Goal: Information Seeking & Learning: Learn about a topic

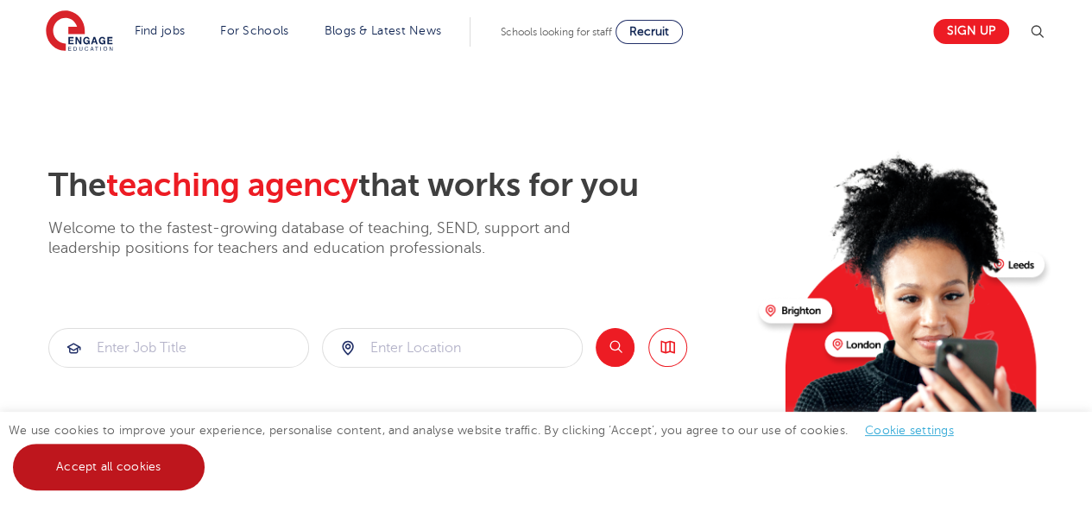
click at [187, 463] on link "Accept all cookies" at bounding box center [109, 467] width 192 height 47
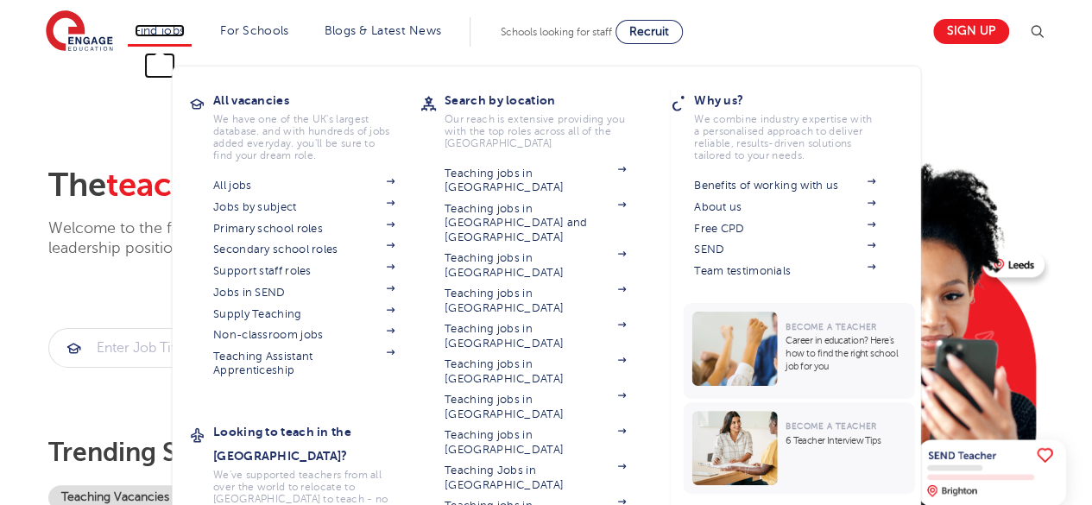
click at [172, 28] on link "Find jobs" at bounding box center [160, 30] width 51 height 13
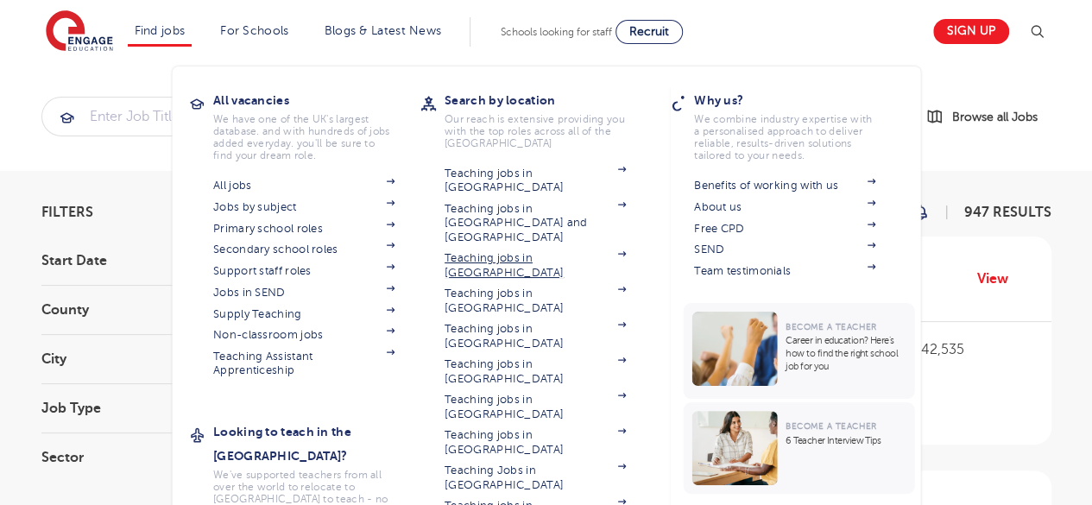
scroll to position [86, 0]
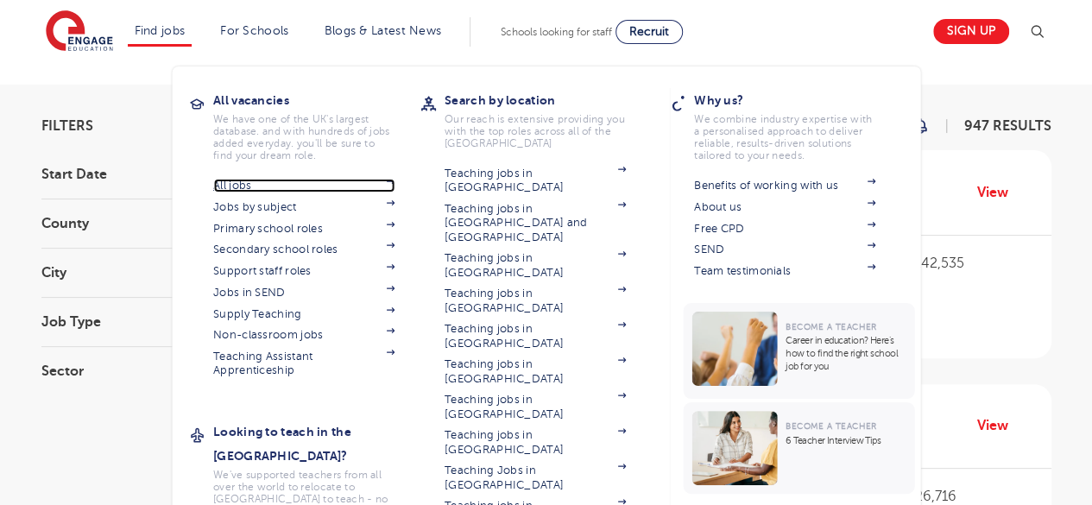
click at [277, 187] on link "All jobs" at bounding box center [303, 186] width 181 height 14
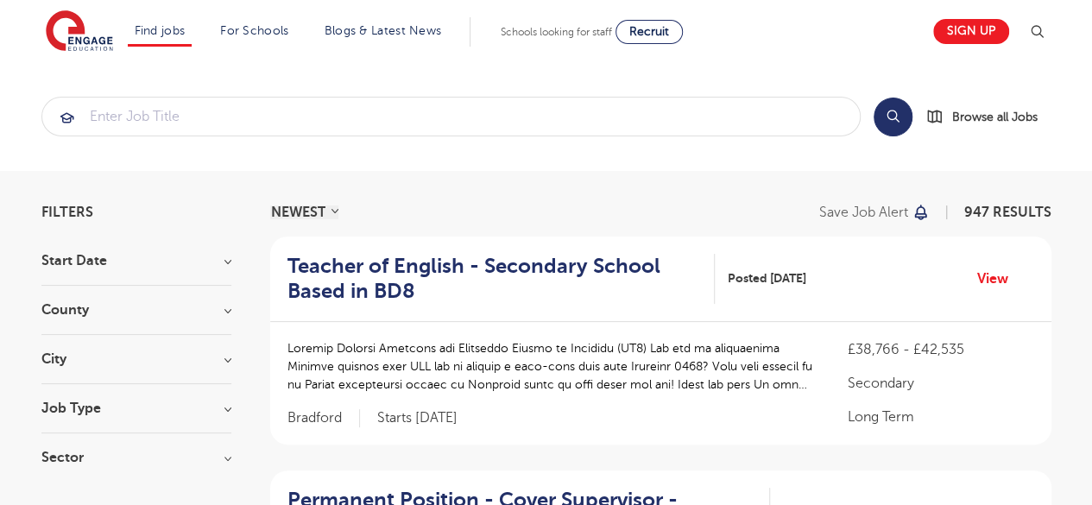
click at [137, 257] on h3 "Start Date" at bounding box center [136, 261] width 190 height 14
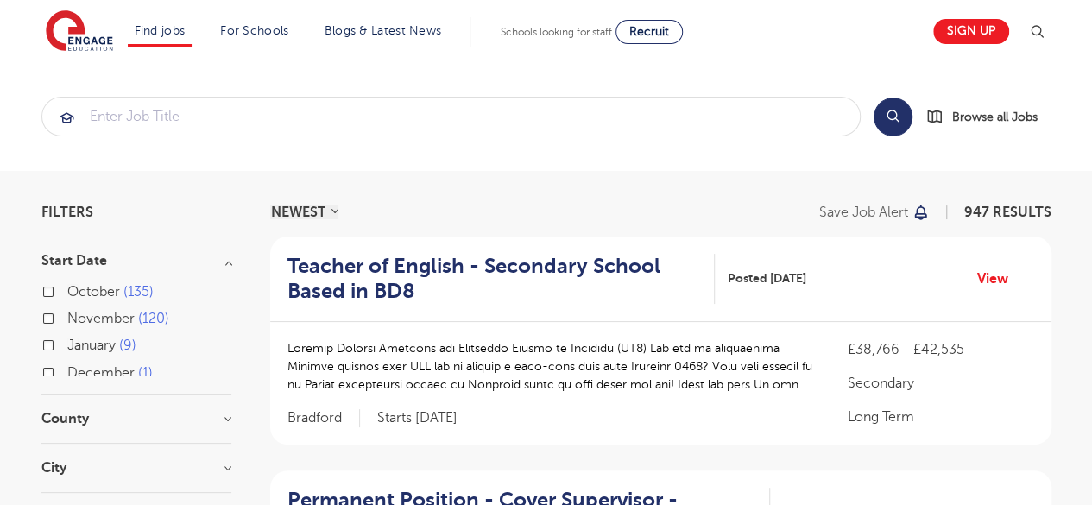
click at [137, 257] on h3 "Start Date" at bounding box center [136, 261] width 190 height 14
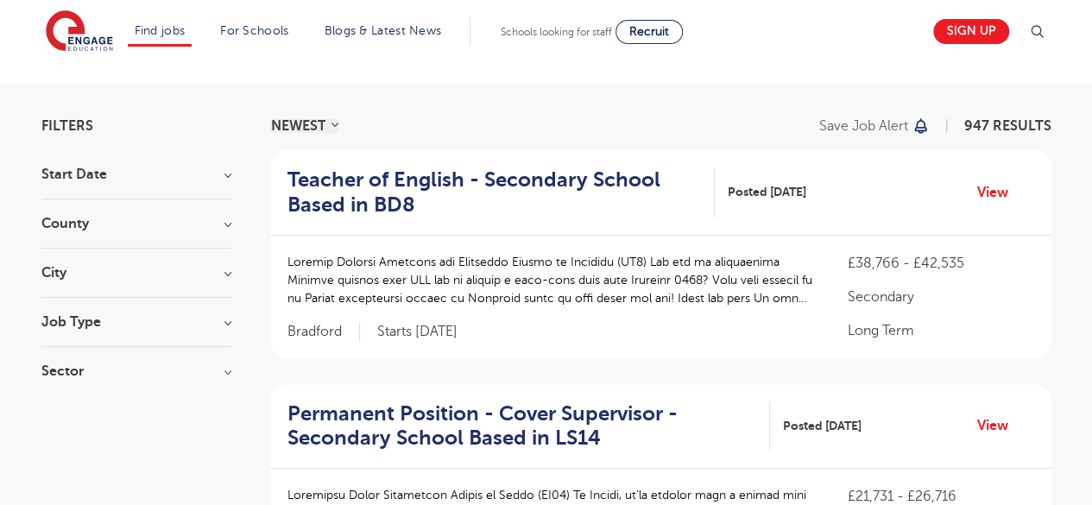
click at [130, 275] on h3 "City" at bounding box center [136, 273] width 190 height 14
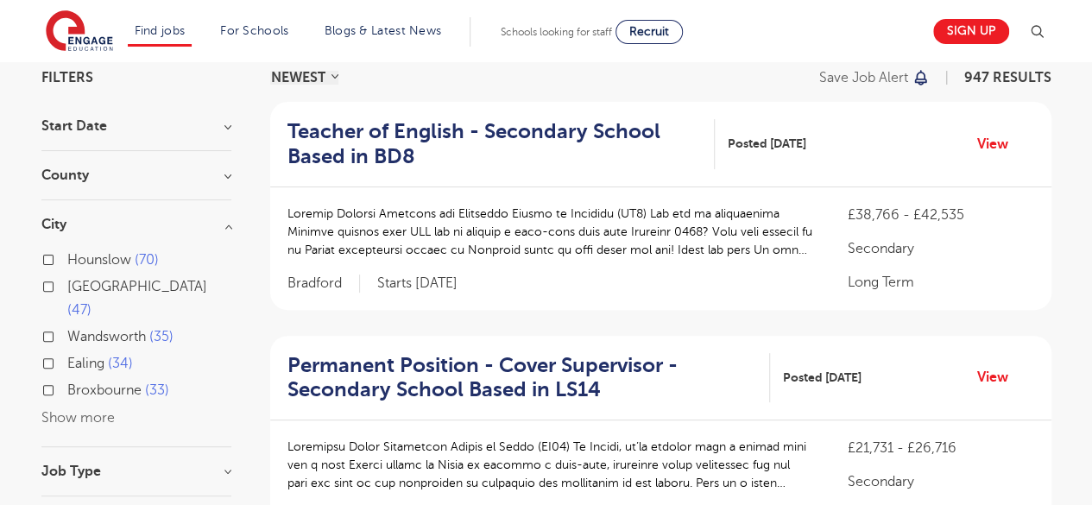
scroll to position [173, 0]
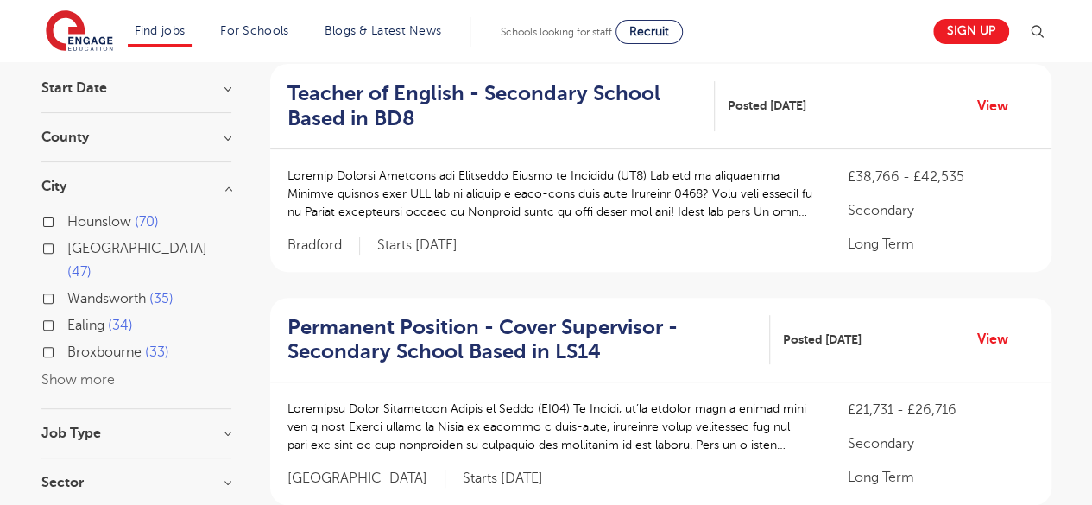
click at [81, 372] on button "Show more" at bounding box center [77, 380] width 73 height 16
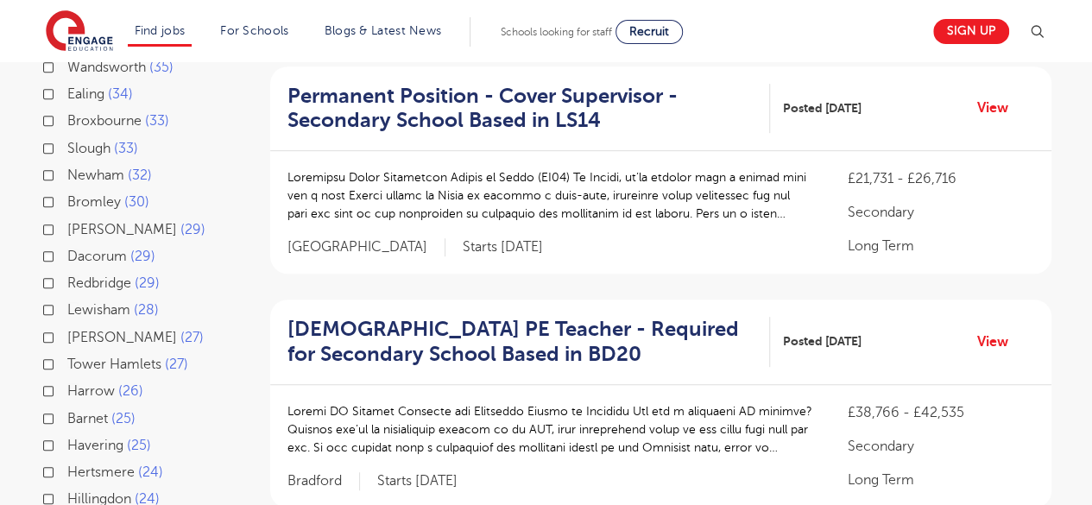
scroll to position [518, 0]
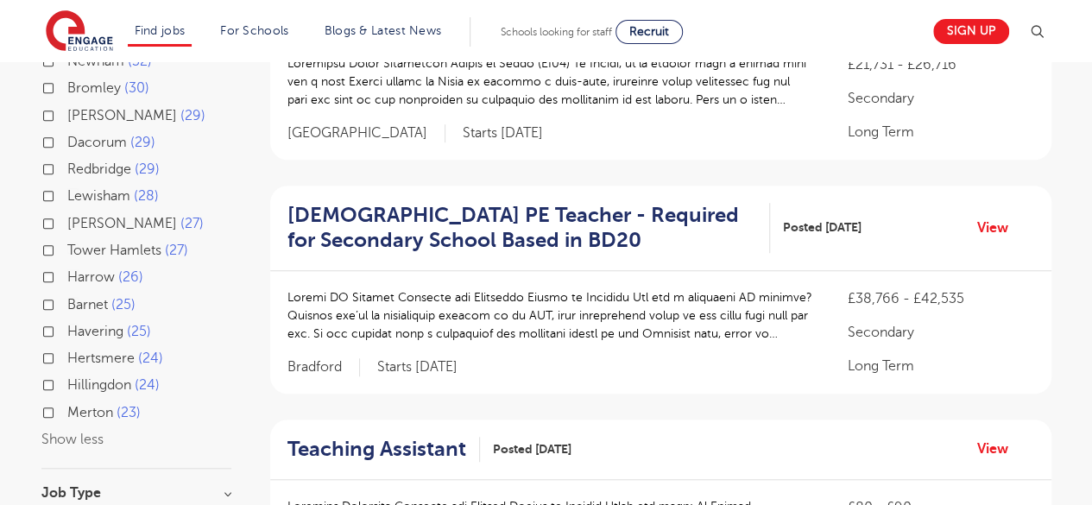
click at [92, 269] on span "Harrow" at bounding box center [90, 277] width 47 height 16
click at [79, 269] on input "Harrow 26" at bounding box center [72, 274] width 11 height 11
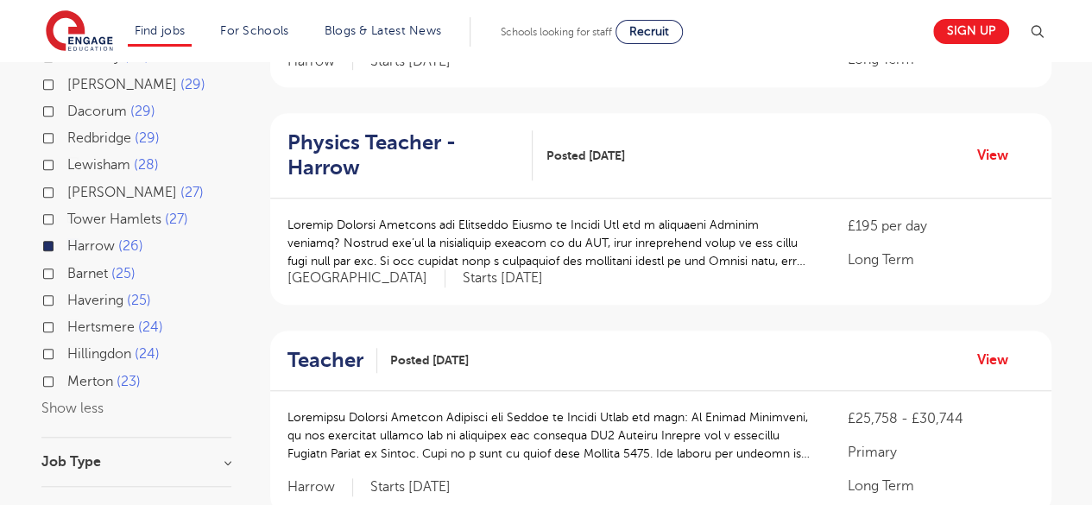
scroll to position [604, 0]
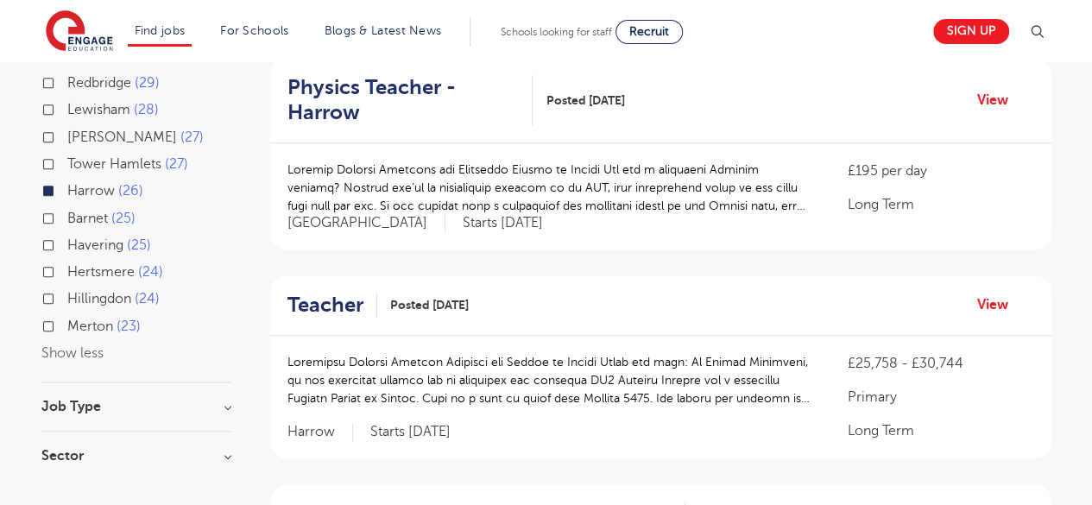
drag, startPoint x: 80, startPoint y: 333, endPoint x: 134, endPoint y: 331, distance: 53.6
click at [80, 345] on button "Show less" at bounding box center [72, 353] width 62 height 16
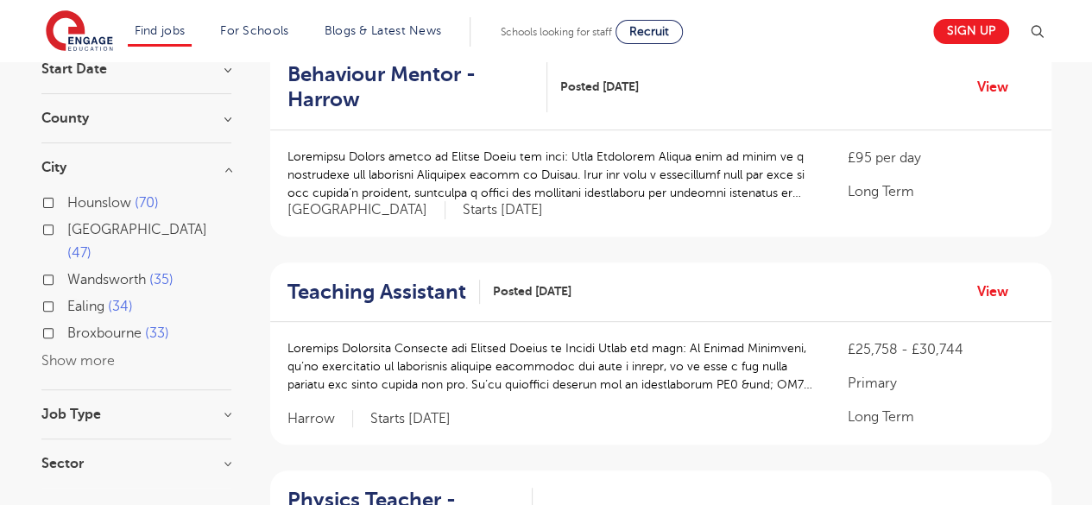
scroll to position [173, 0]
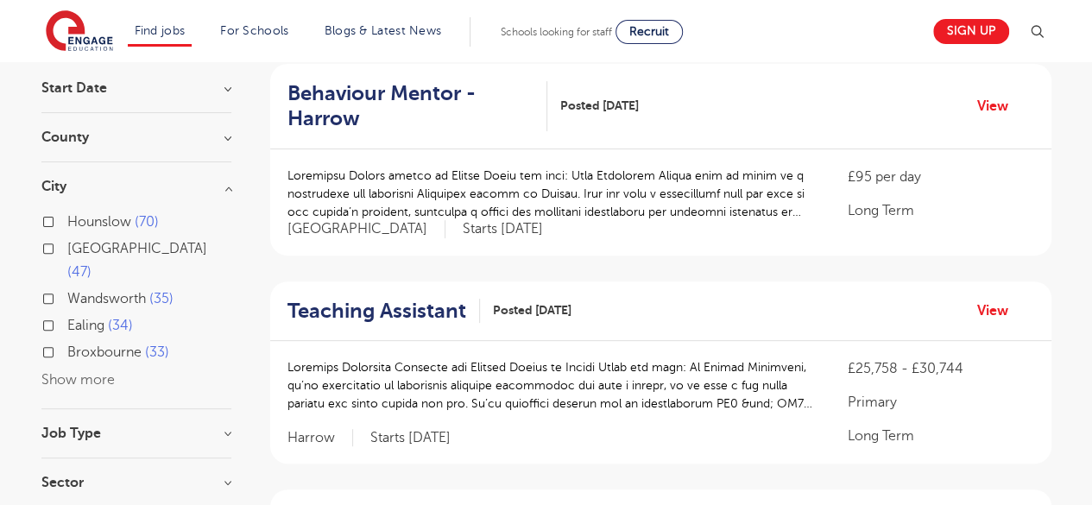
click at [91, 372] on button "Show more" at bounding box center [77, 380] width 73 height 16
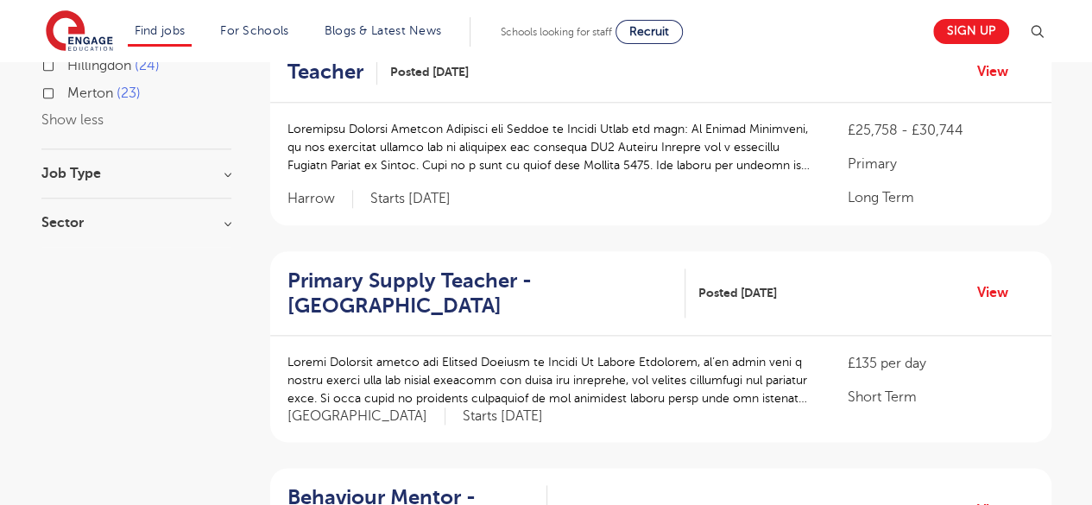
scroll to position [863, 0]
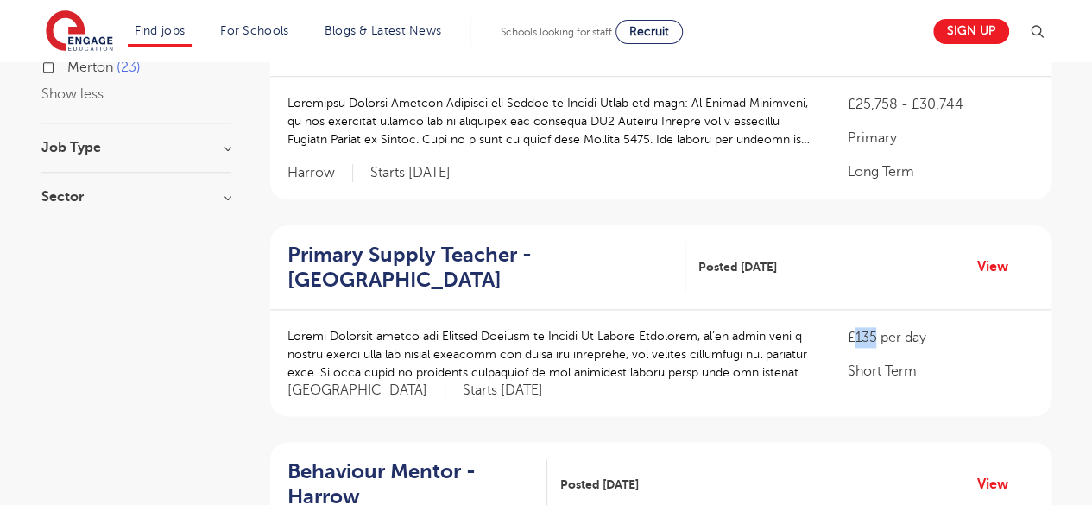
drag, startPoint x: 853, startPoint y: 338, endPoint x: 876, endPoint y: 338, distance: 22.5
click at [876, 338] on p "£135 per day" at bounding box center [940, 337] width 187 height 21
click at [885, 339] on p "£135 per day" at bounding box center [940, 337] width 187 height 21
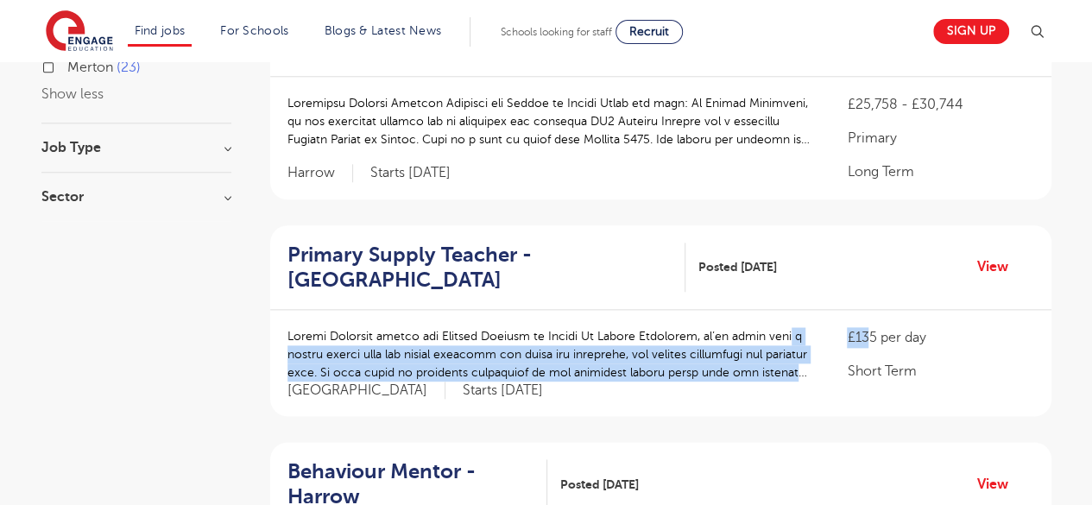
drag, startPoint x: 872, startPoint y: 343, endPoint x: 829, endPoint y: 343, distance: 43.2
click at [829, 343] on div "£135 per day Short Term [GEOGRAPHIC_DATA] Starts [DATE]" at bounding box center [660, 363] width 781 height 106
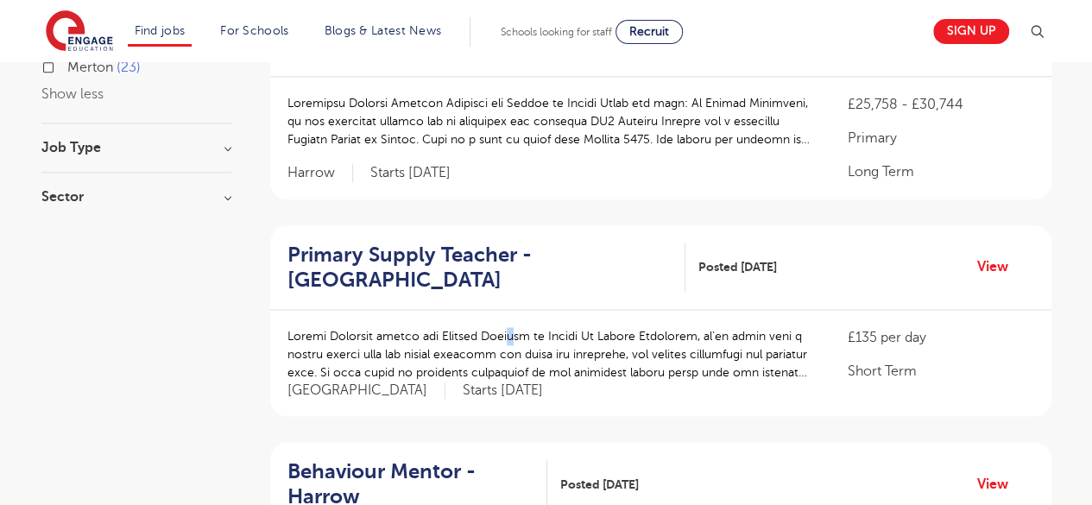
drag, startPoint x: 516, startPoint y: 329, endPoint x: 475, endPoint y: 355, distance: 48.9
click at [524, 327] on p at bounding box center [551, 354] width 526 height 54
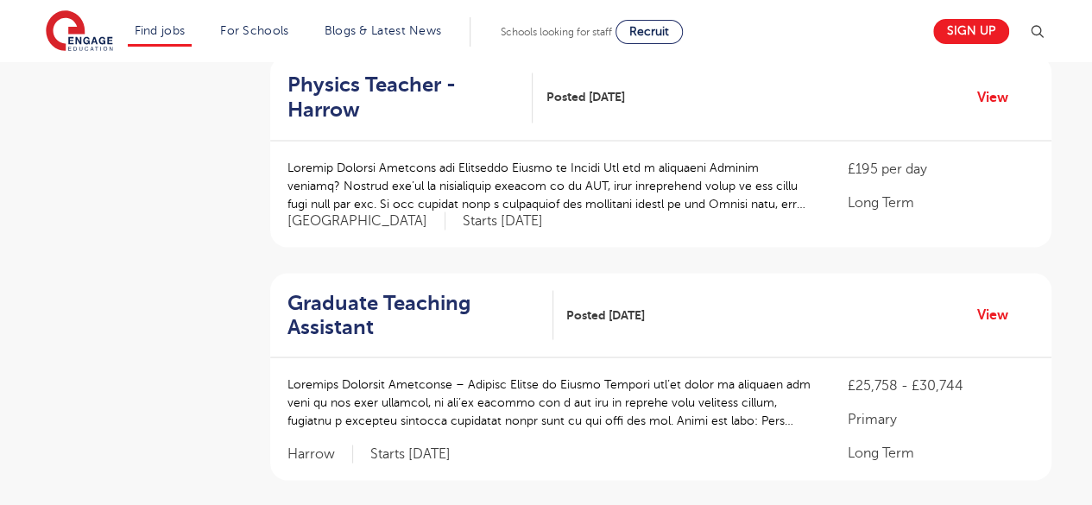
scroll to position [1554, 0]
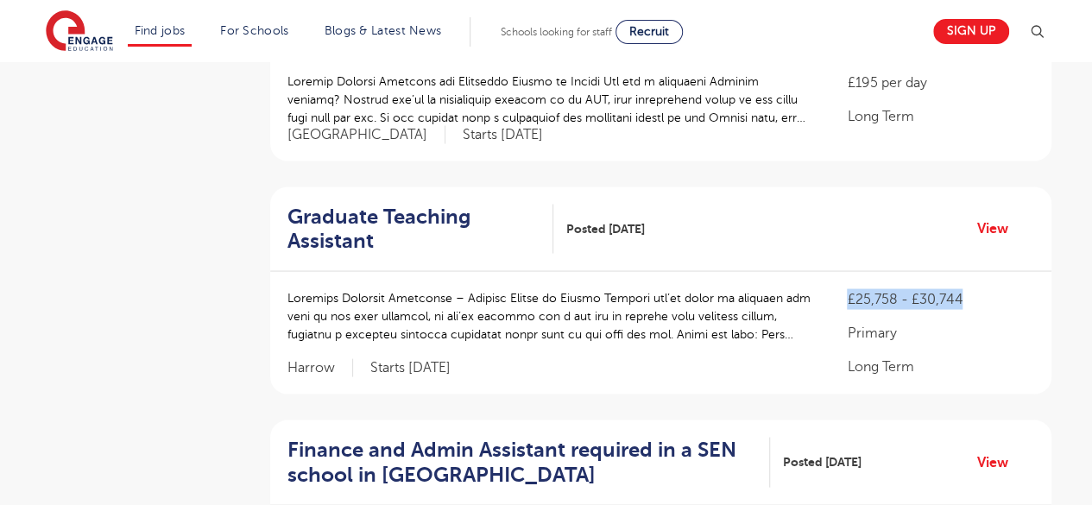
drag, startPoint x: 847, startPoint y: 295, endPoint x: 1012, endPoint y: 288, distance: 165.1
click at [1012, 288] on p "£25,758 - £30,744" at bounding box center [940, 298] width 187 height 21
click at [941, 214] on div "Graduate Teaching Assistant Posted [DATE] View" at bounding box center [660, 229] width 781 height 85
drag, startPoint x: 857, startPoint y: 296, endPoint x: 946, endPoint y: 307, distance: 90.5
click at [946, 307] on div "£25,758 - £30,744 Primary Long Term" at bounding box center [940, 332] width 187 height 88
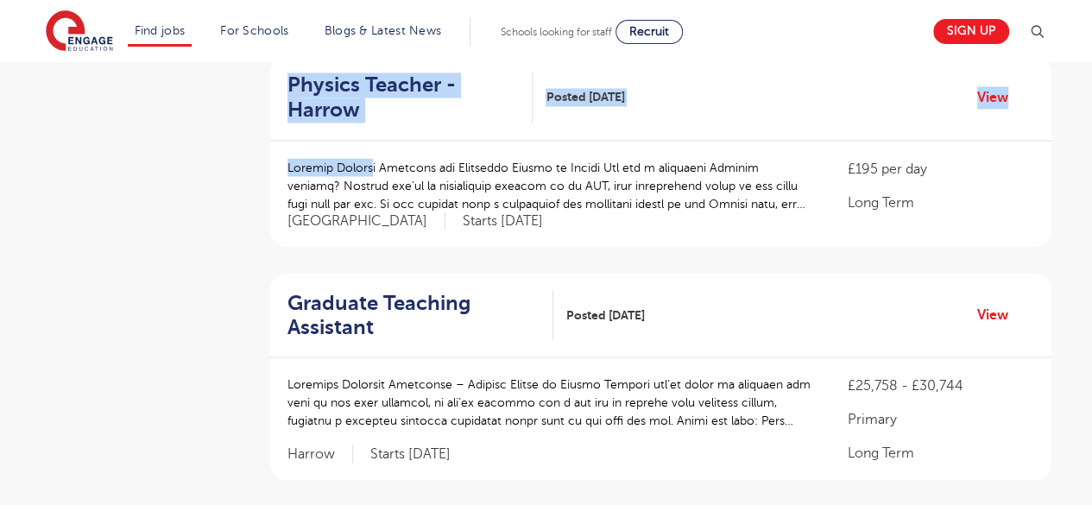
drag, startPoint x: 368, startPoint y: 148, endPoint x: 196, endPoint y: 168, distance: 173.0
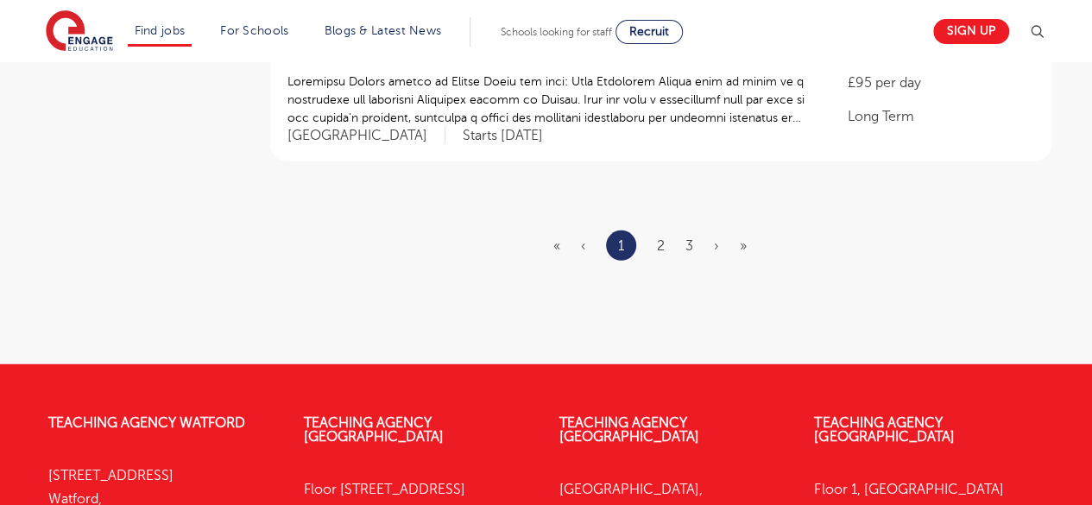
scroll to position [2245, 0]
